Goal: Task Accomplishment & Management: Complete application form

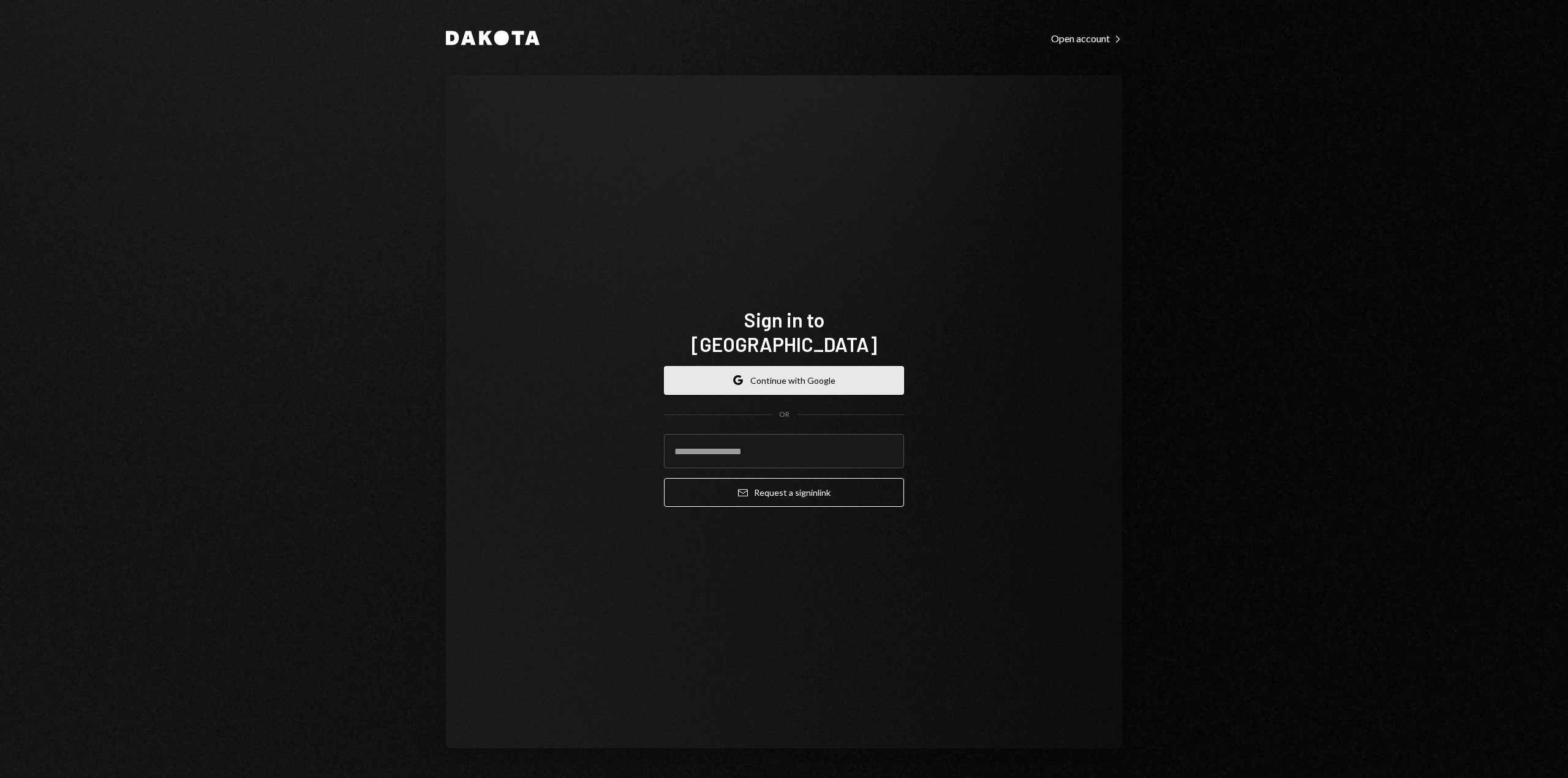
click at [743, 376] on icon "Google" at bounding box center [738, 381] width 9 height 9
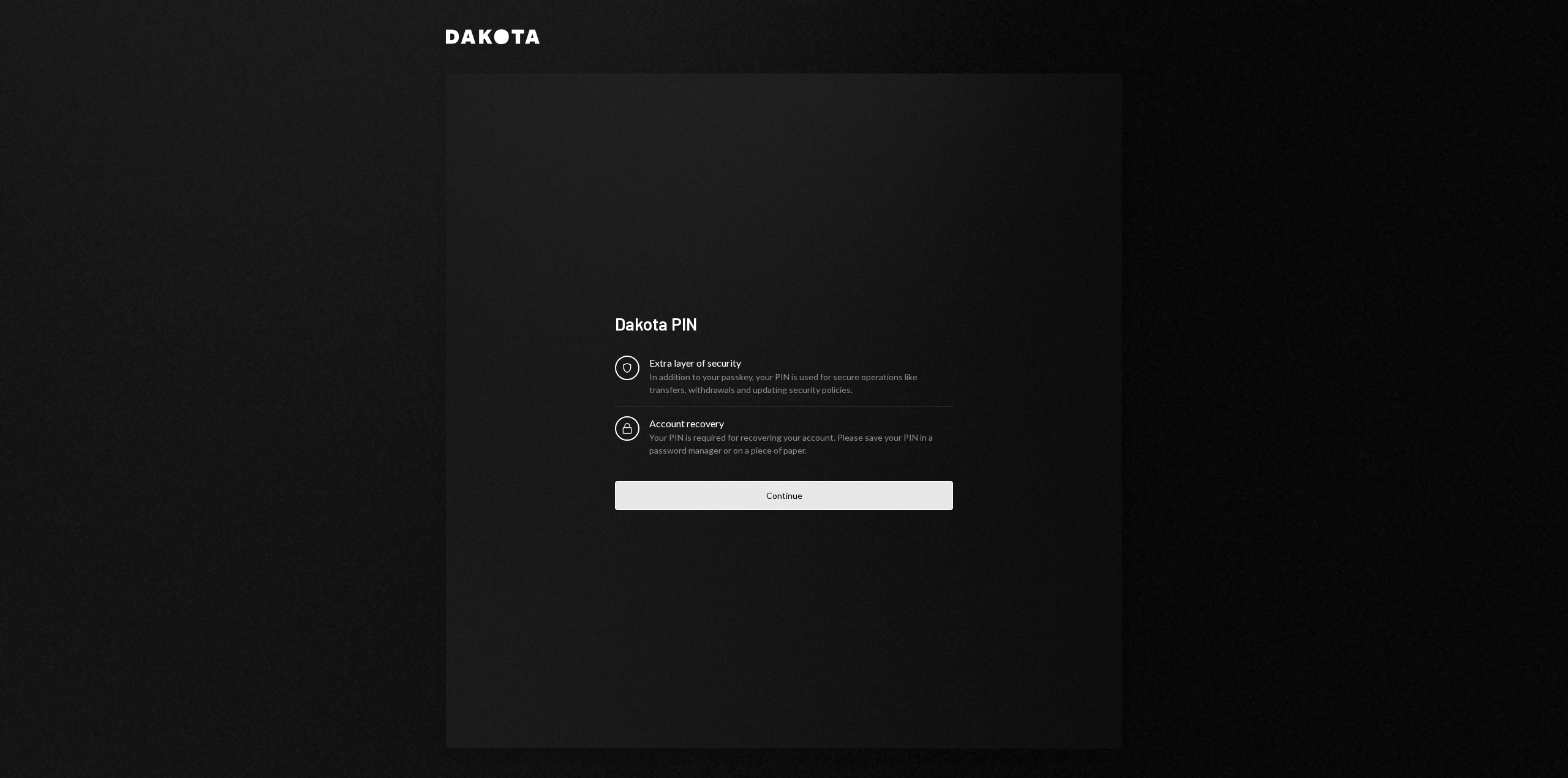
click at [718, 500] on button "Continue" at bounding box center [784, 495] width 338 height 29
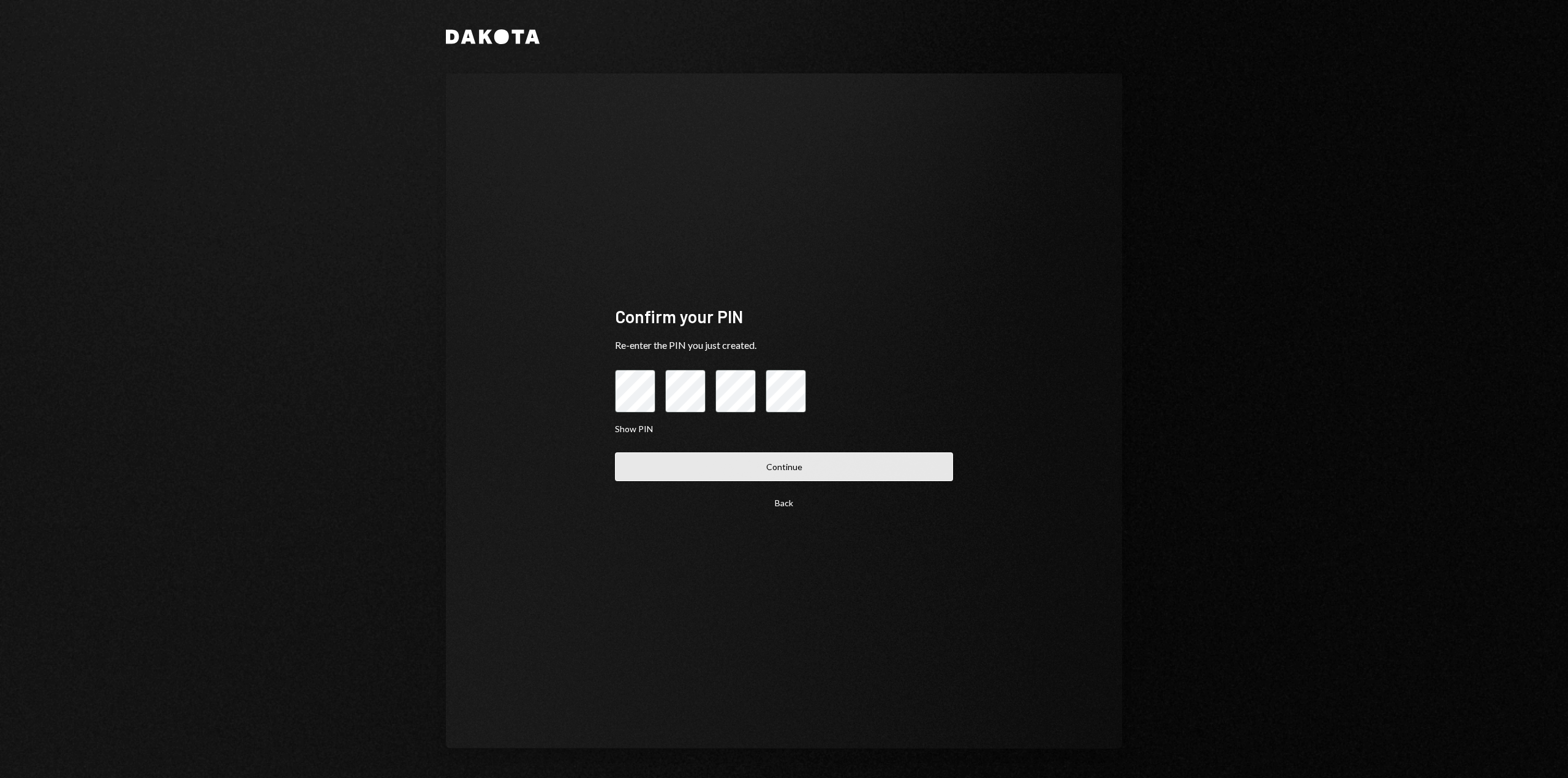
click at [722, 462] on button "Continue" at bounding box center [784, 467] width 338 height 29
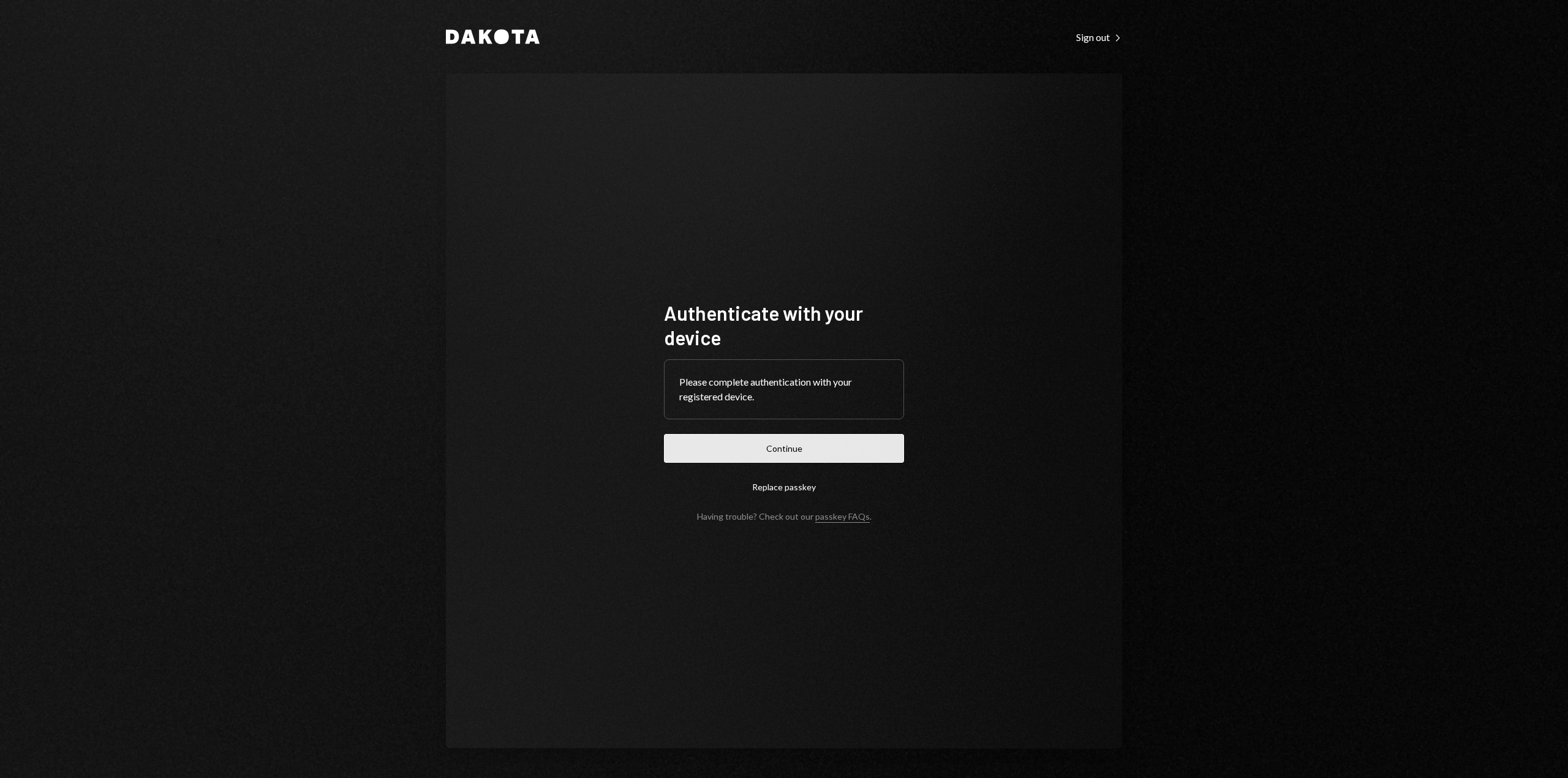
click at [805, 447] on button "Continue" at bounding box center [783, 448] width 240 height 29
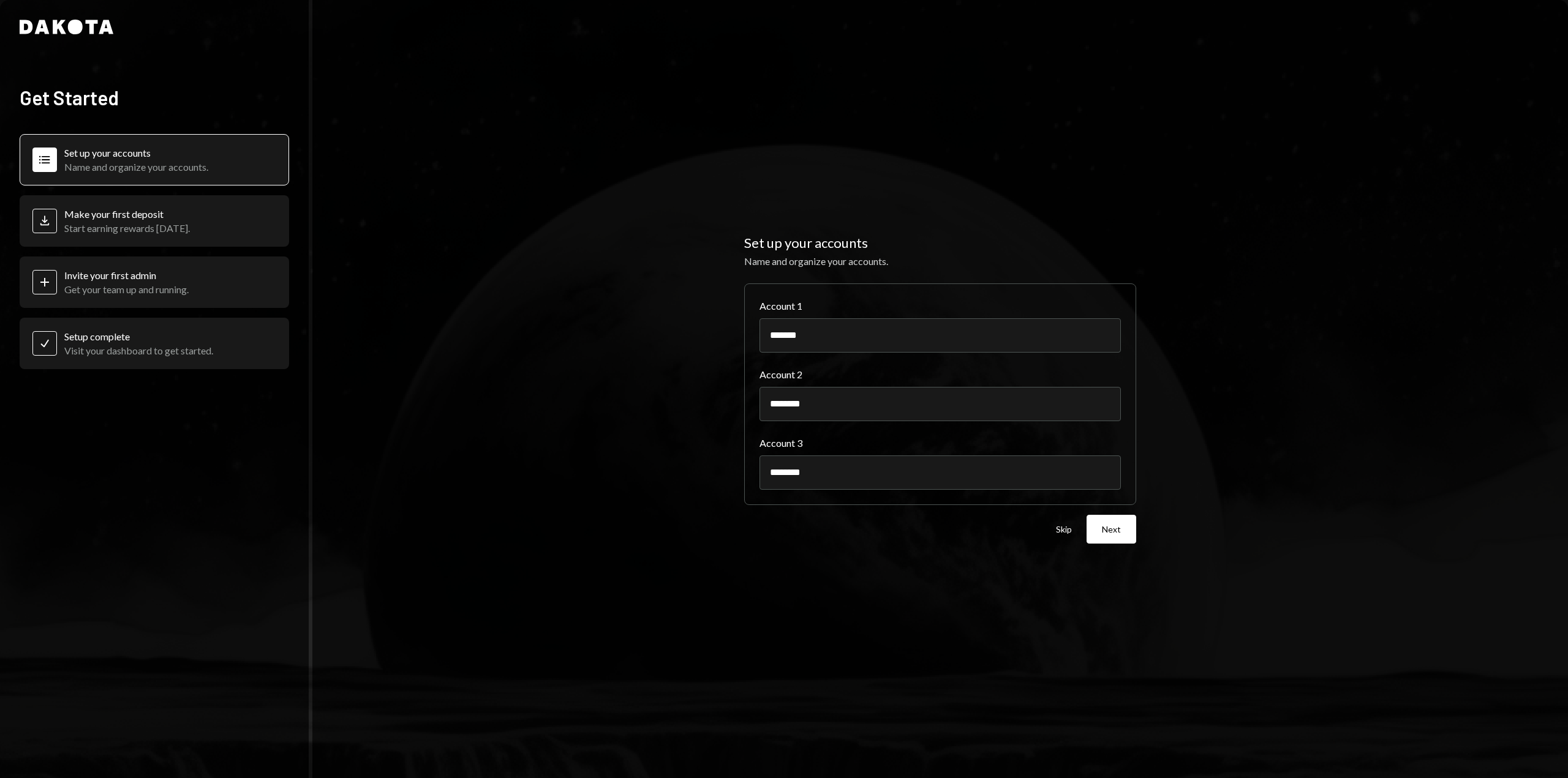
click at [42, 279] on icon "Plus" at bounding box center [45, 283] width 15 height 15
click at [125, 284] on div "Get your team up and running." at bounding box center [126, 289] width 124 height 11
click at [161, 294] on div "Get your team up and running." at bounding box center [126, 289] width 124 height 11
click at [47, 283] on icon "Plus" at bounding box center [45, 283] width 15 height 15
click at [1115, 528] on button "Next" at bounding box center [1111, 529] width 50 height 29
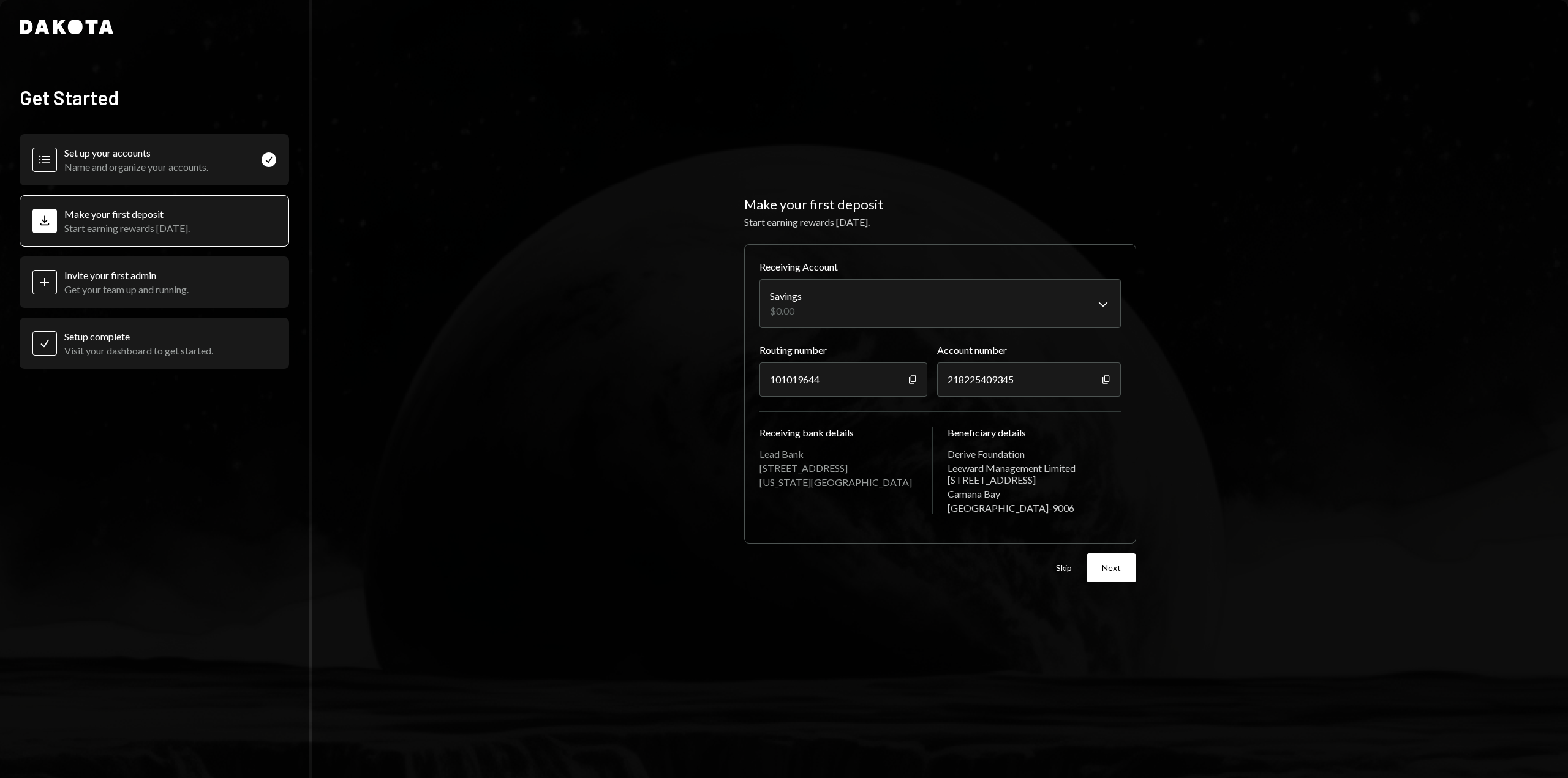
click at [1065, 569] on button "Skip" at bounding box center [1064, 568] width 16 height 11
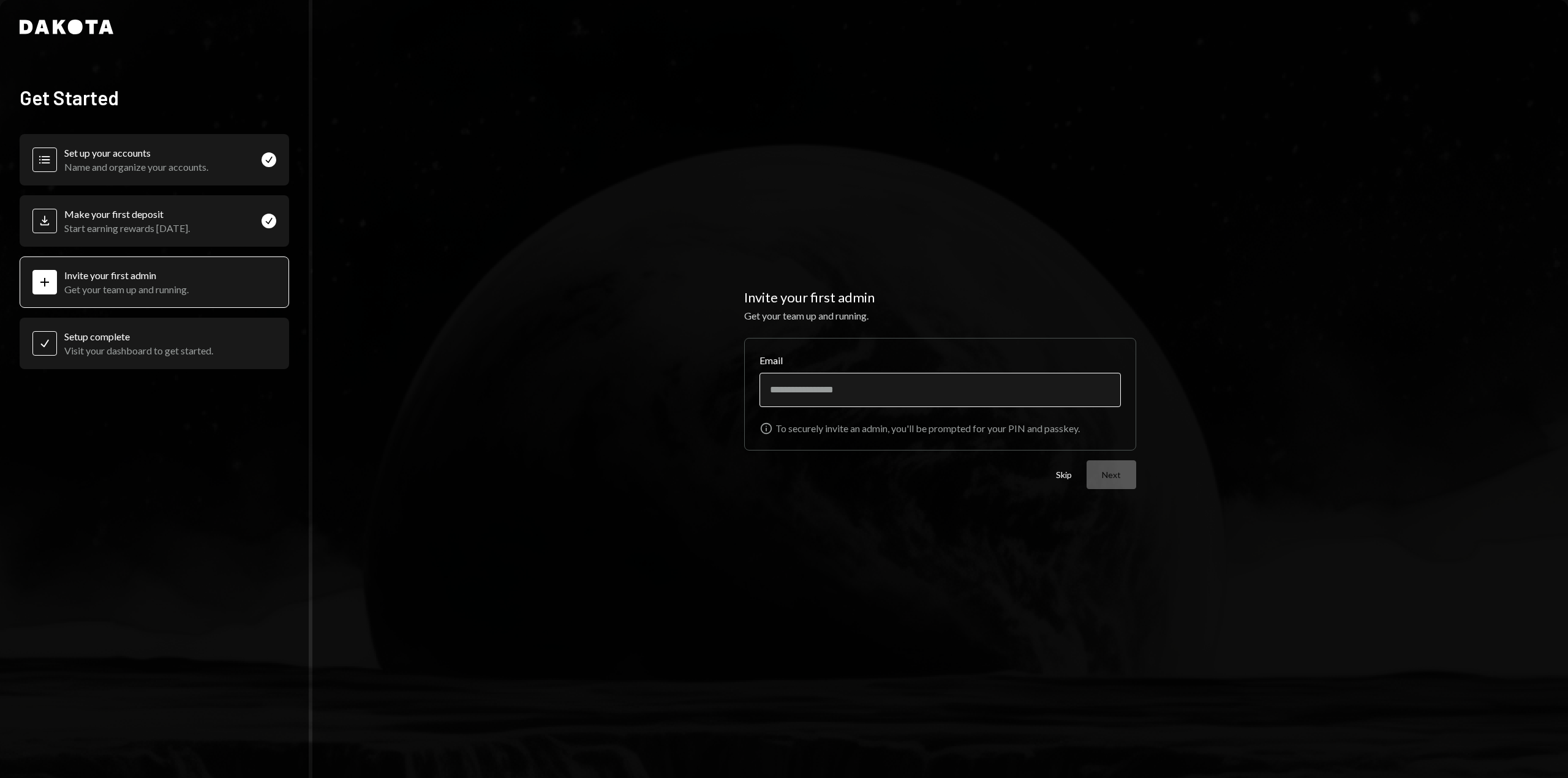
click at [810, 396] on input "Email" at bounding box center [940, 390] width 362 height 34
type input "**********"
click at [1120, 473] on button "Next" at bounding box center [1111, 475] width 50 height 29
